Goal: Find specific page/section: Find specific page/section

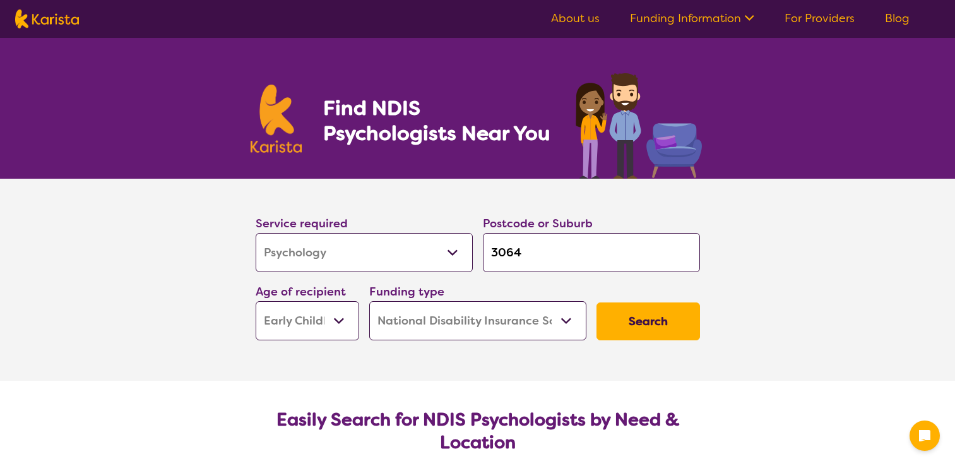
select select "Psychology"
select select "EC"
select select "NDIS"
select select "Psychology"
select select "EC"
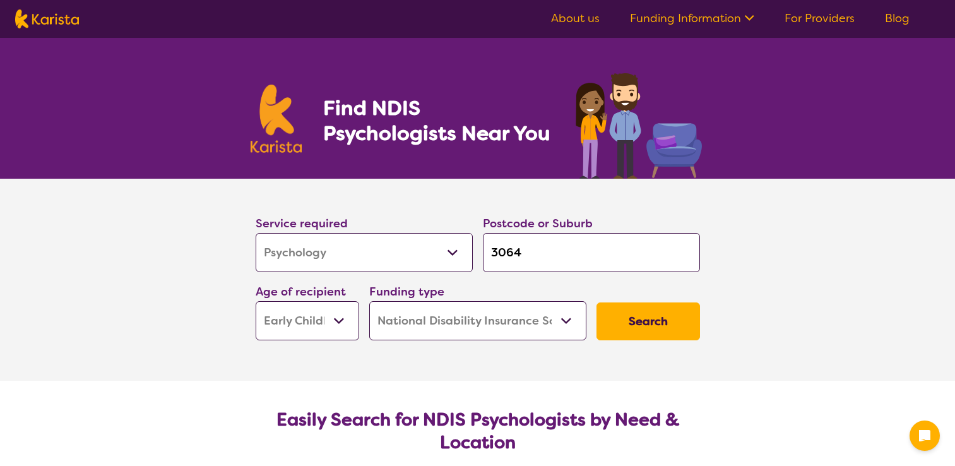
select select "NDIS"
click at [358, 254] on select "Allied Health Assistant Assessment ([MEDICAL_DATA] or [MEDICAL_DATA]) Behaviour…" at bounding box center [364, 252] width 217 height 39
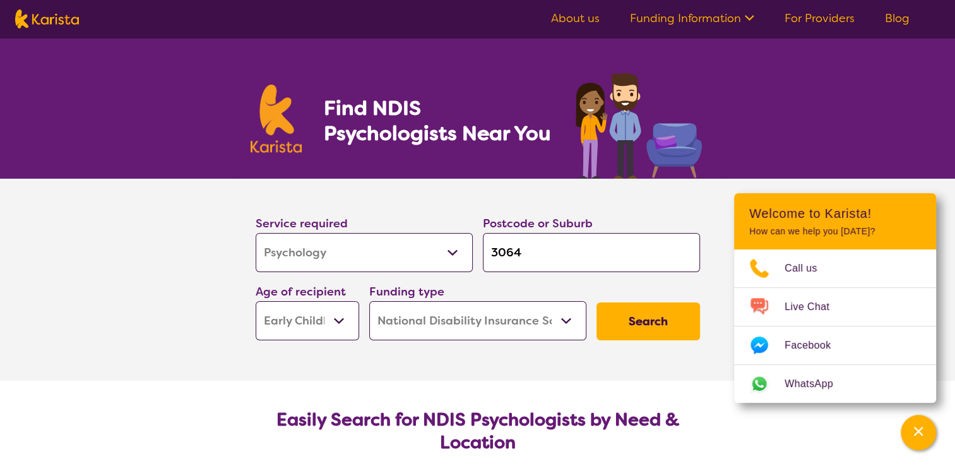
click at [396, 254] on select "Allied Health Assistant Assessment ([MEDICAL_DATA] or [MEDICAL_DATA]) Behaviour…" at bounding box center [364, 252] width 217 height 39
click at [408, 245] on select "Allied Health Assistant Assessment ([MEDICAL_DATA] or [MEDICAL_DATA]) Behaviour…" at bounding box center [364, 252] width 217 height 39
select select "Personal care"
click at [151, 235] on section "Service required Allied Health Assistant Assessment ([MEDICAL_DATA] or [MEDICAL…" at bounding box center [477, 280] width 955 height 202
